Goal: Navigation & Orientation: Go to known website

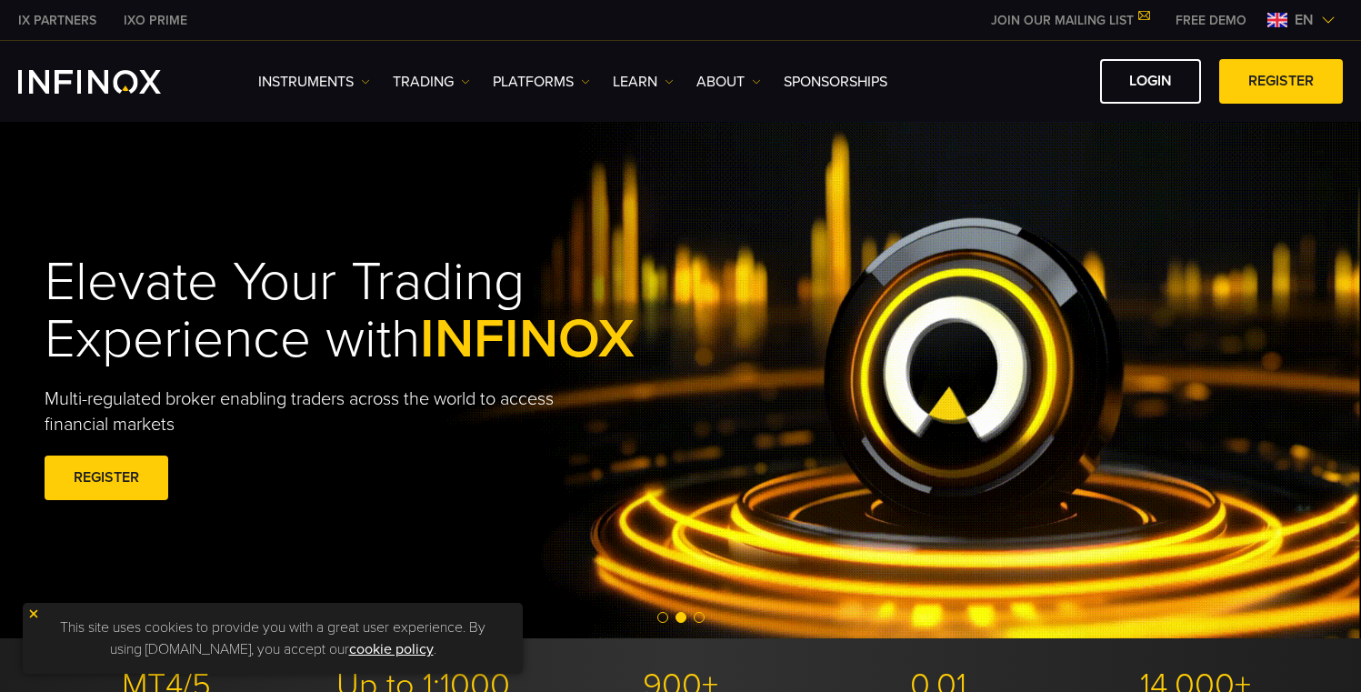
click at [1329, 24] on img at bounding box center [1328, 20] width 15 height 15
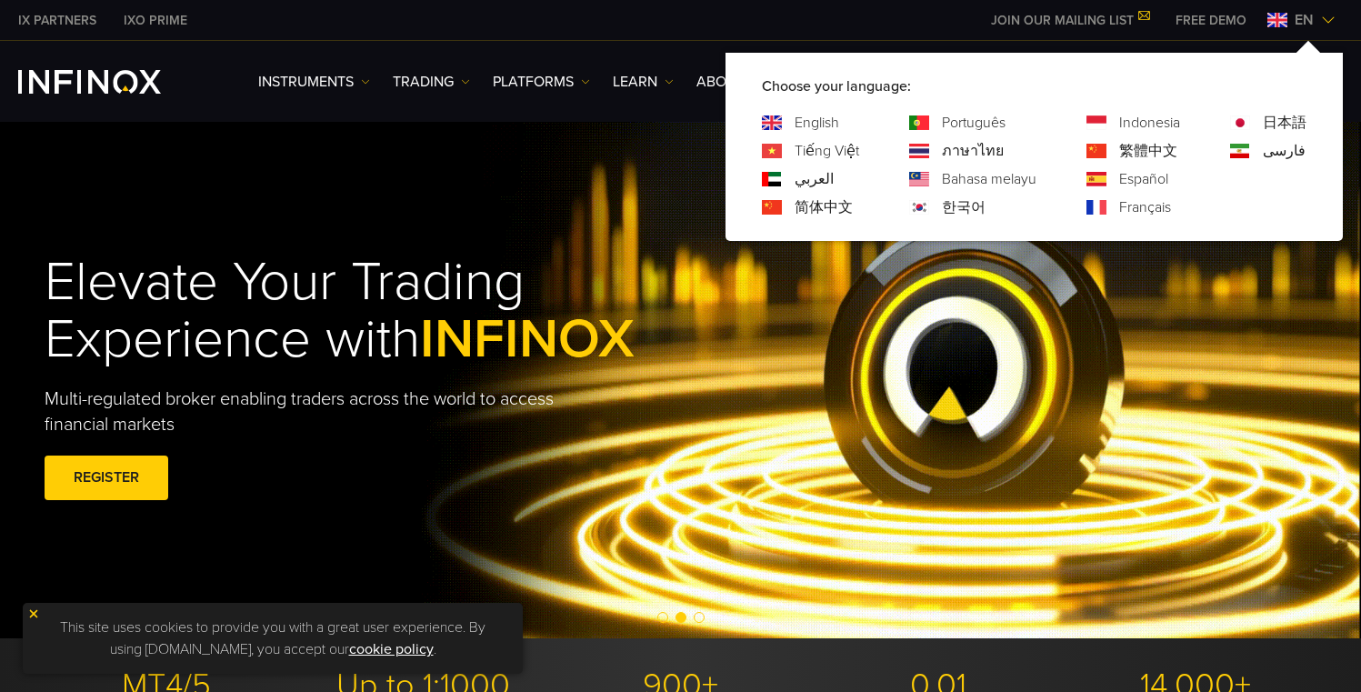
click at [1150, 184] on link "Español" at bounding box center [1143, 179] width 49 height 22
